Goal: Task Accomplishment & Management: Manage account settings

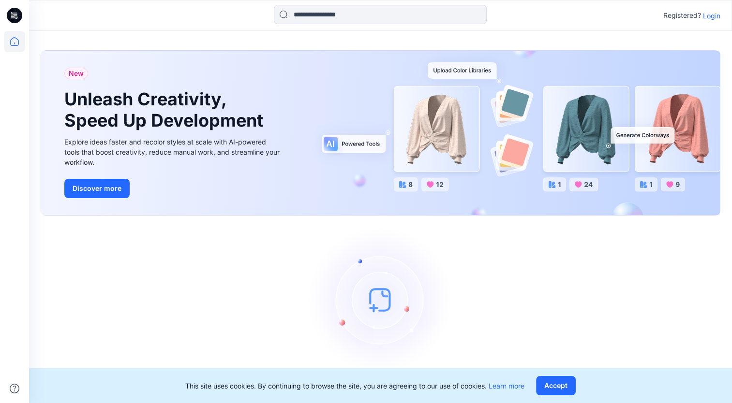
click at [710, 15] on p "Login" at bounding box center [711, 16] width 17 height 10
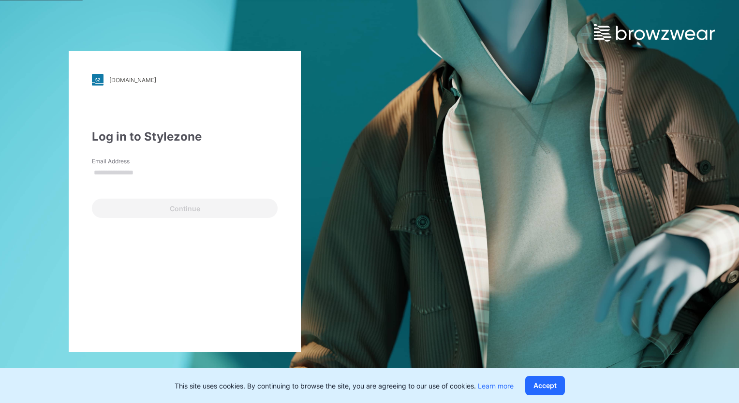
click at [146, 179] on input "Email Address" at bounding box center [185, 173] width 186 height 15
type input "**********"
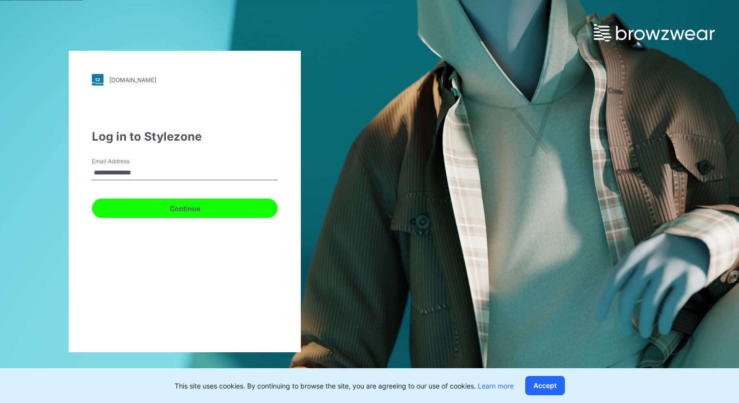
click at [164, 211] on button "Continue" at bounding box center [185, 208] width 186 height 19
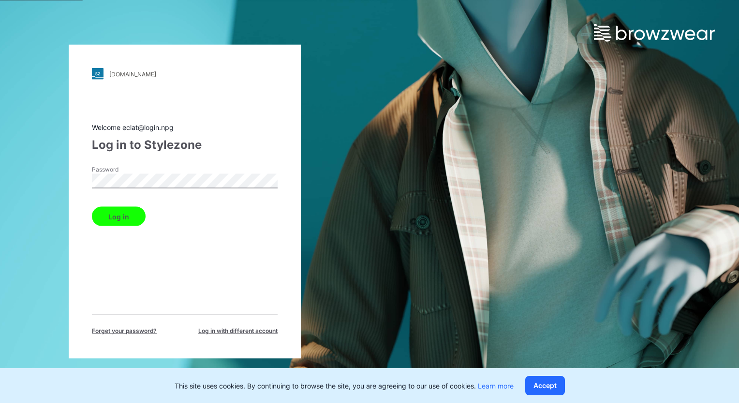
click at [103, 218] on button "Log in" at bounding box center [119, 216] width 54 height 19
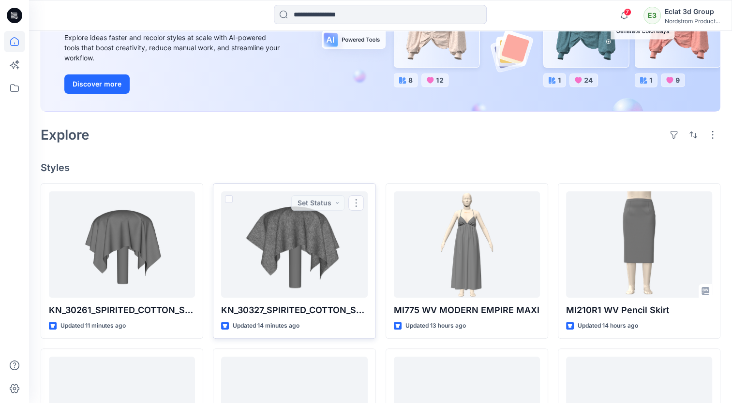
scroll to position [193, 0]
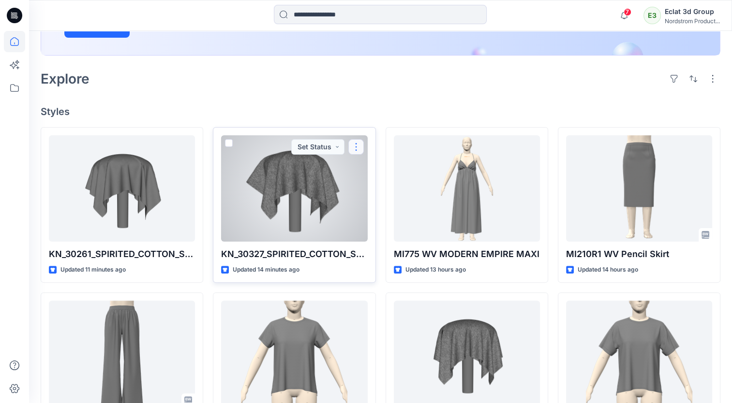
click at [359, 148] on button "button" at bounding box center [355, 146] width 15 height 15
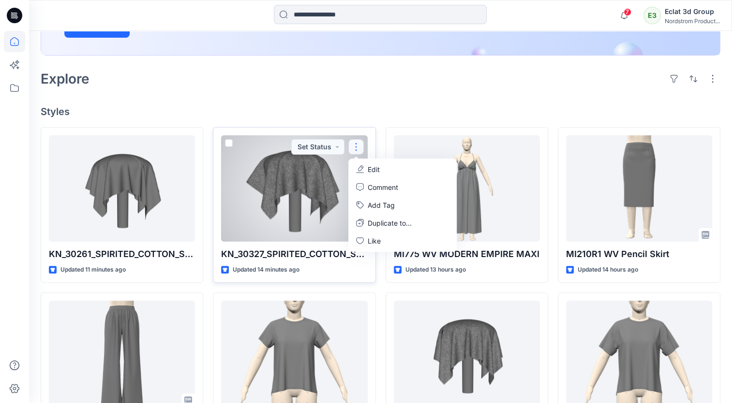
click at [373, 170] on p "Edit" at bounding box center [374, 169] width 12 height 10
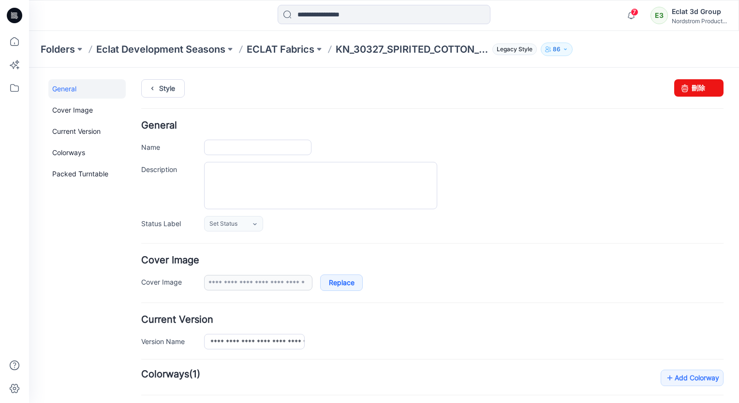
type input "**********"
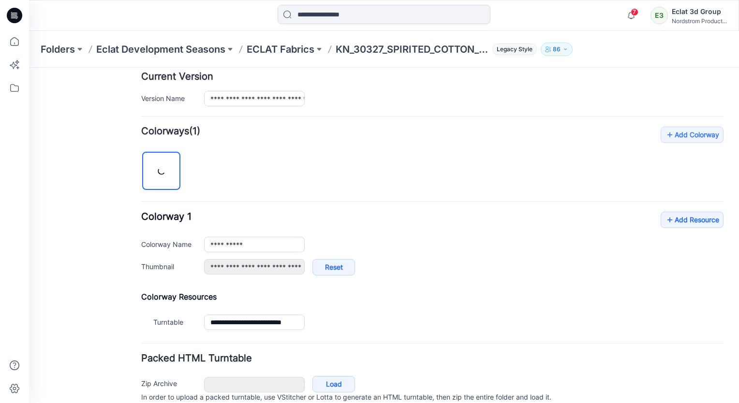
scroll to position [282, 0]
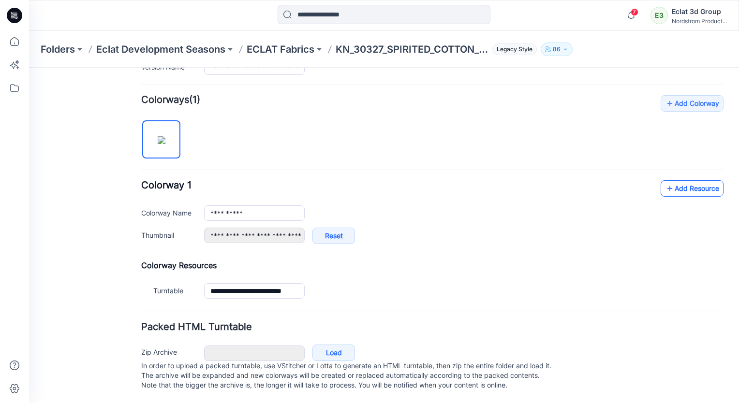
click at [665, 181] on icon at bounding box center [670, 188] width 10 height 15
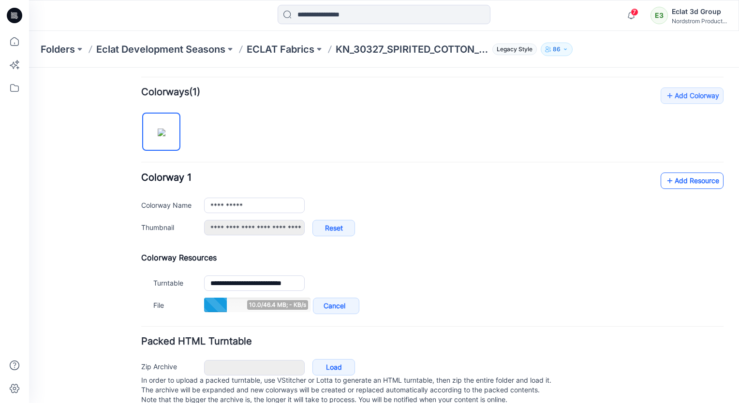
click at [665, 180] on icon at bounding box center [670, 180] width 10 height 15
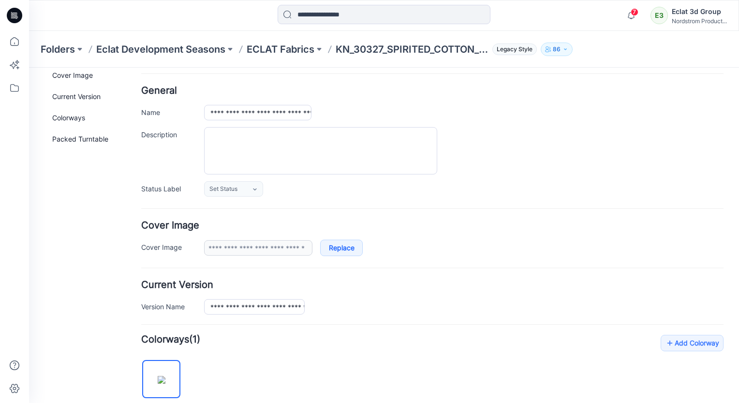
scroll to position [0, 0]
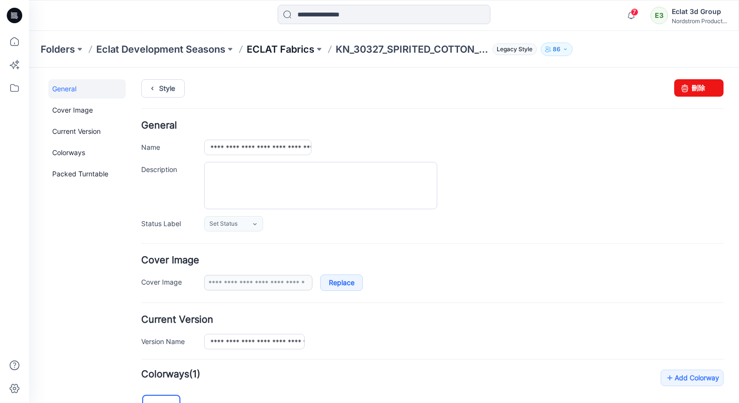
click at [286, 52] on p "ECLAT Fabrics" at bounding box center [281, 50] width 68 height 14
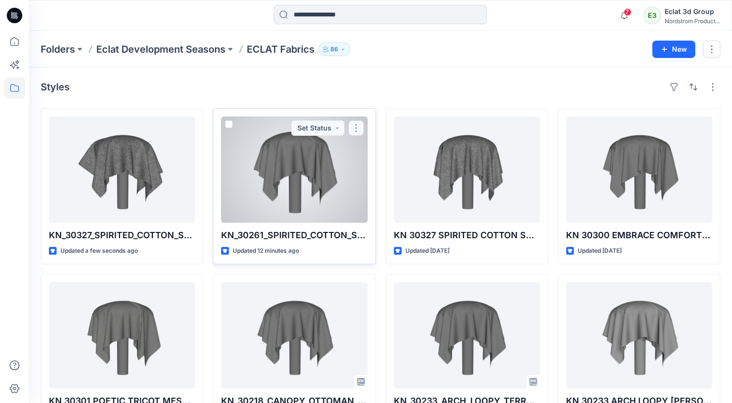
click at [355, 129] on button "button" at bounding box center [355, 127] width 15 height 15
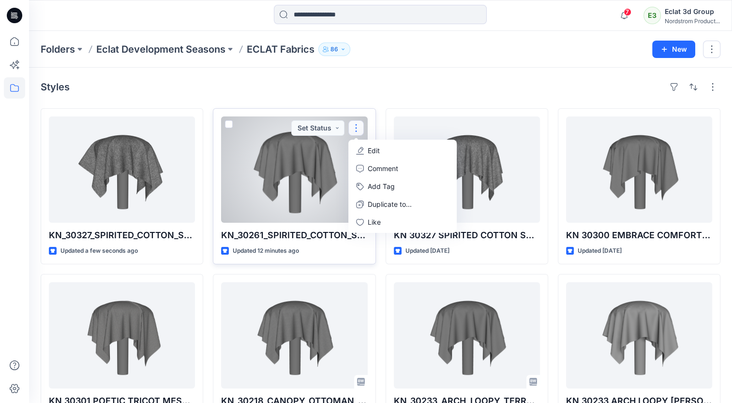
click at [377, 152] on p "Edit" at bounding box center [374, 151] width 12 height 10
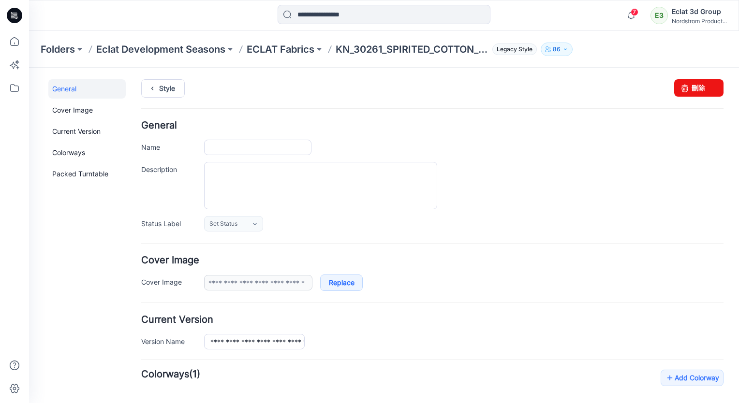
type input "**********"
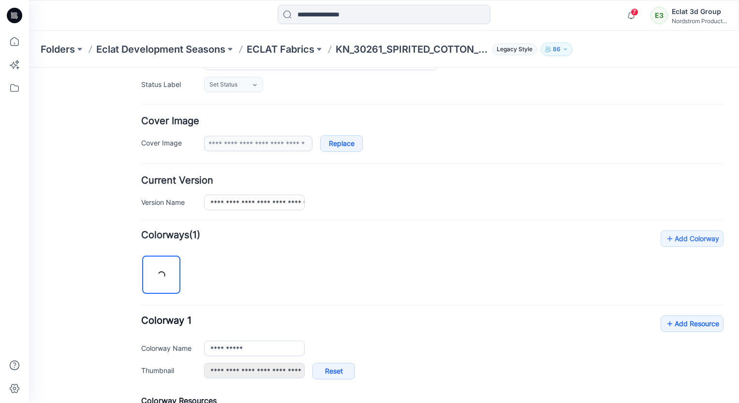
scroll to position [145, 0]
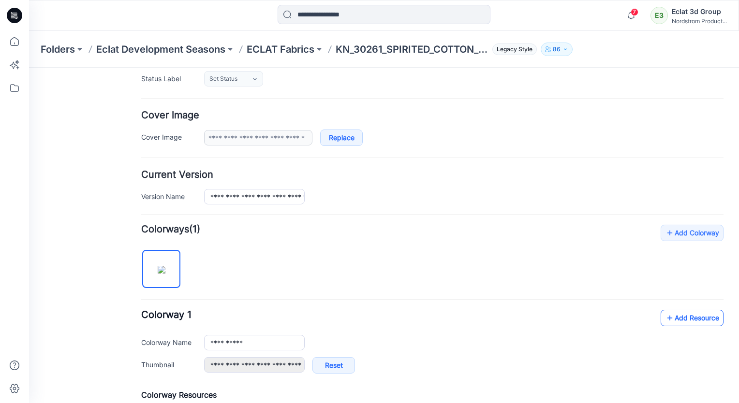
click at [687, 314] on link "Add Resource" at bounding box center [692, 318] width 63 height 16
click at [675, 310] on link "Add Resource" at bounding box center [692, 318] width 63 height 16
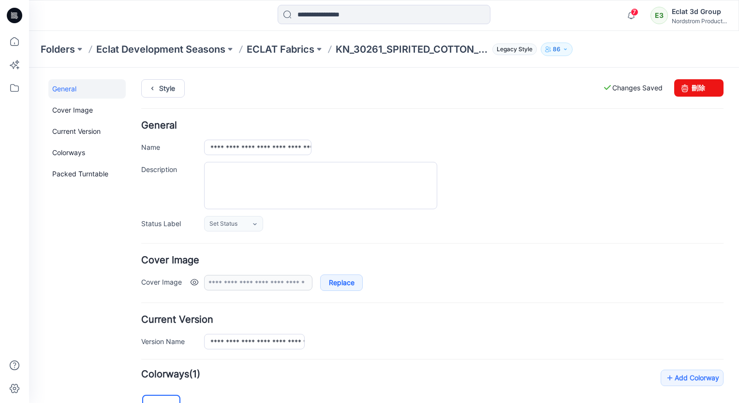
scroll to position [0, 0]
